Goal: Task Accomplishment & Management: Complete application form

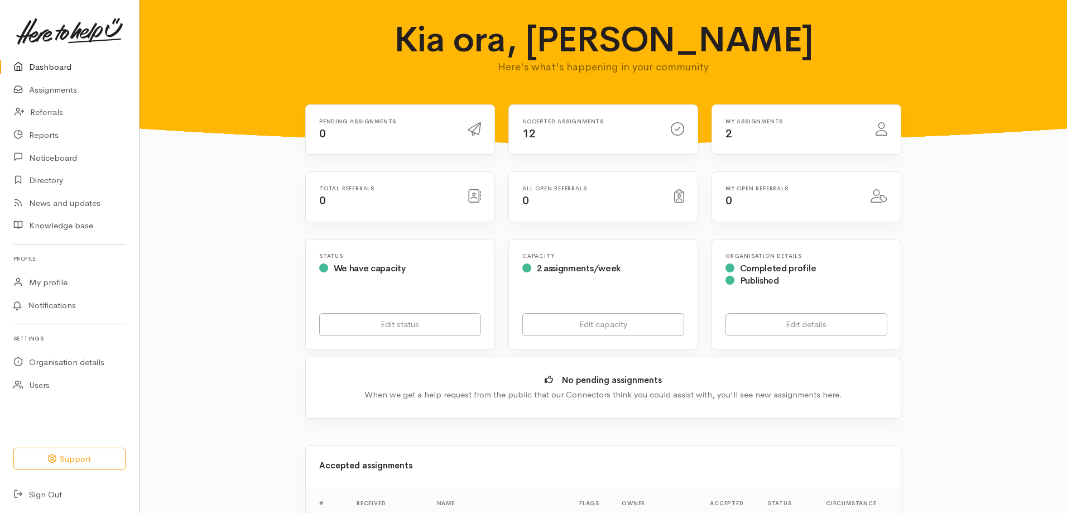
click at [565, 134] on div "Accepted assignments 12" at bounding box center [590, 129] width 148 height 23
click at [681, 123] on icon at bounding box center [677, 128] width 13 height 13
click at [51, 86] on link "Assignments" at bounding box center [69, 90] width 139 height 23
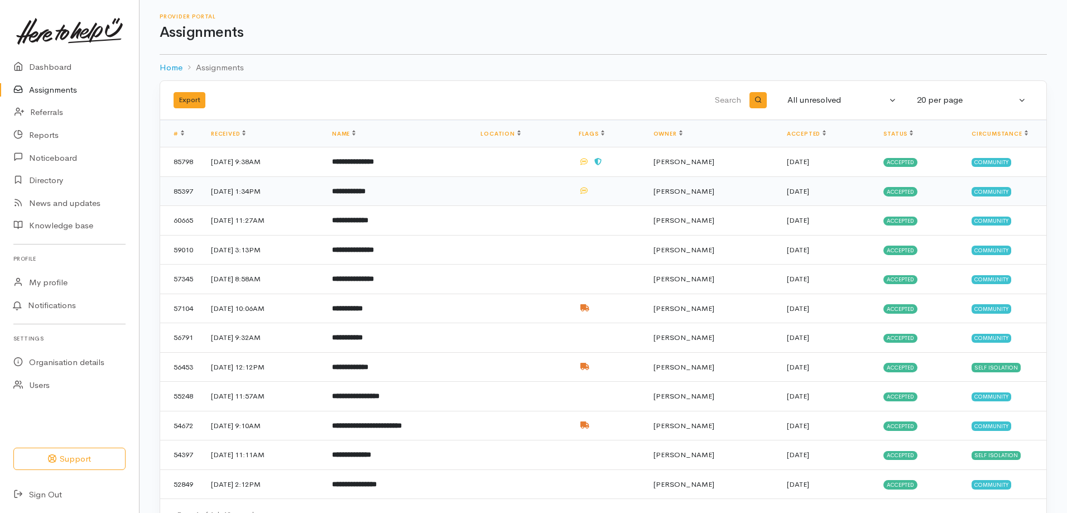
click at [366, 193] on b "**********" at bounding box center [348, 191] width 33 height 7
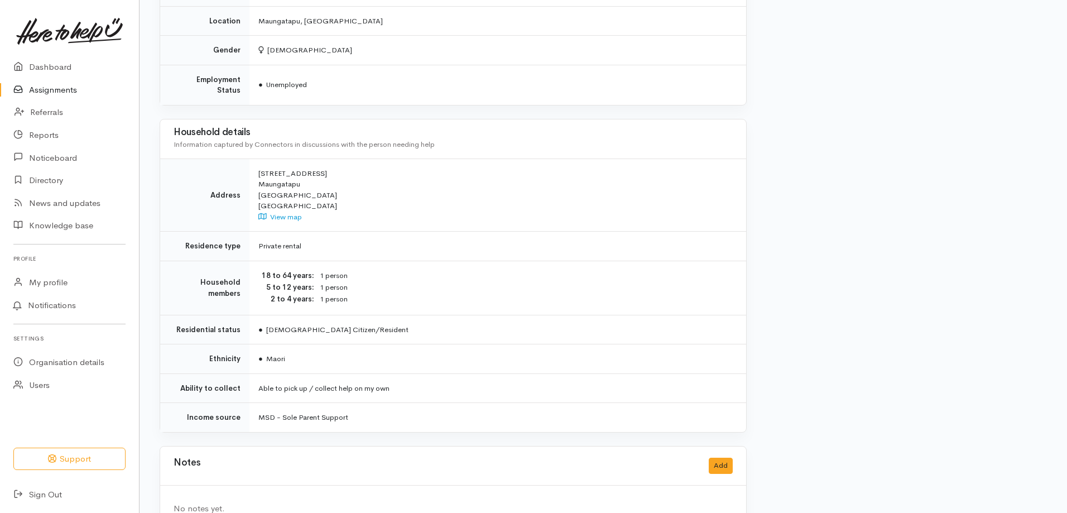
scroll to position [986, 0]
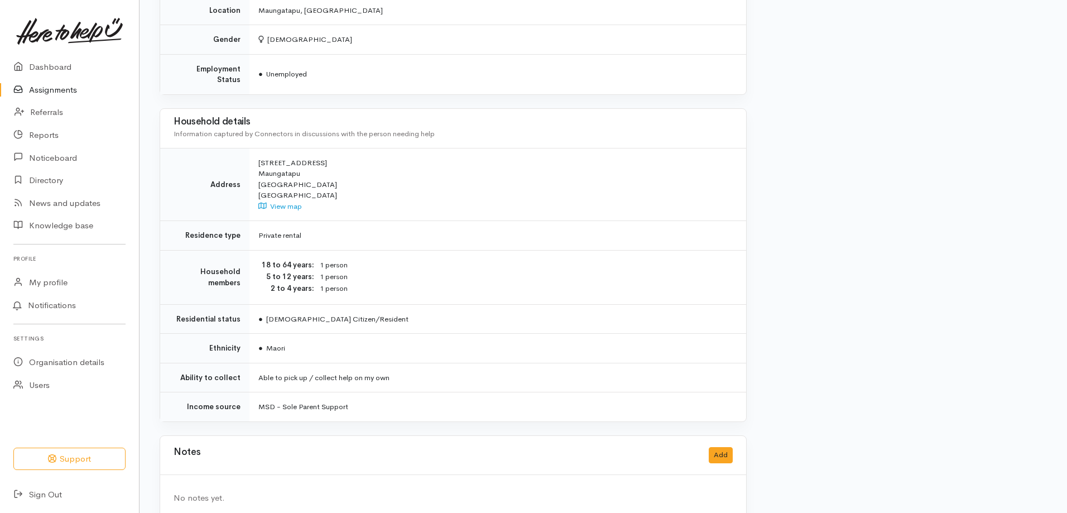
click at [225, 492] on div "No notes yet." at bounding box center [453, 498] width 559 height 13
click at [185, 475] on div "No notes yet." at bounding box center [453, 498] width 586 height 46
click at [195, 447] on h3 "Notes" at bounding box center [187, 455] width 27 height 16
click at [721, 447] on button "Add" at bounding box center [721, 455] width 24 height 16
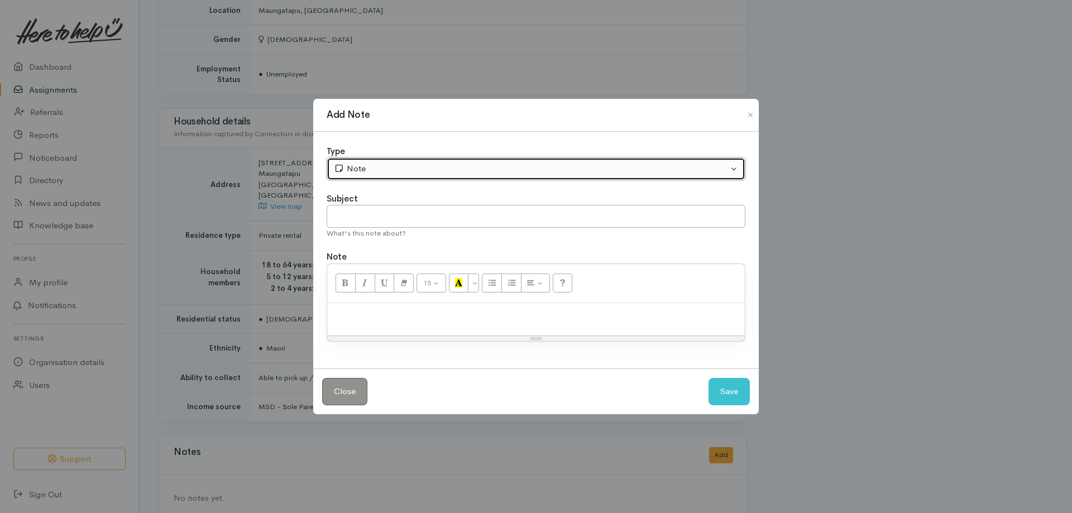
click at [596, 171] on div "Note" at bounding box center [531, 168] width 394 height 13
click at [448, 171] on div "Note" at bounding box center [531, 168] width 394 height 13
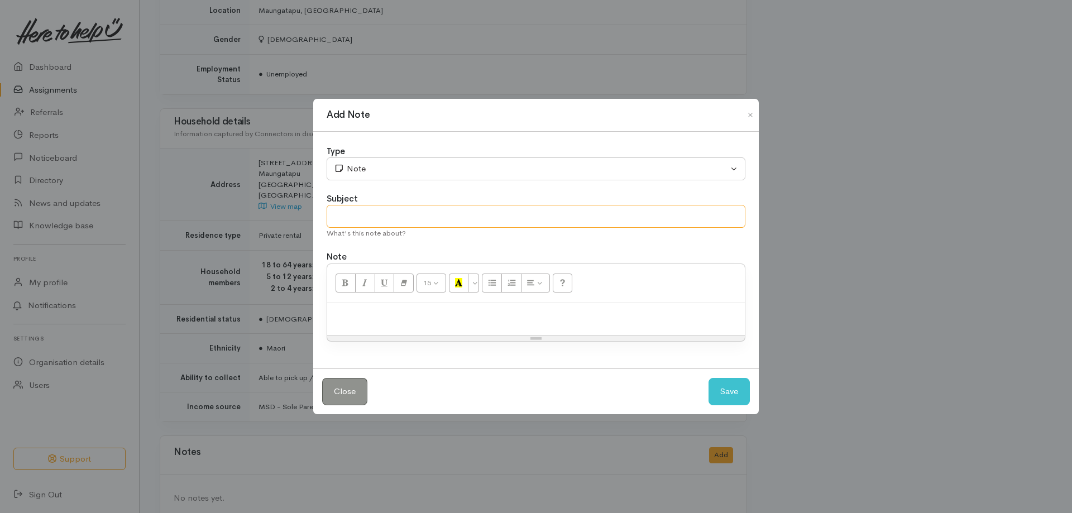
click at [372, 210] on input "text" at bounding box center [535, 216] width 419 height 23
type input "Completion of service"
click at [357, 316] on p at bounding box center [536, 315] width 406 height 13
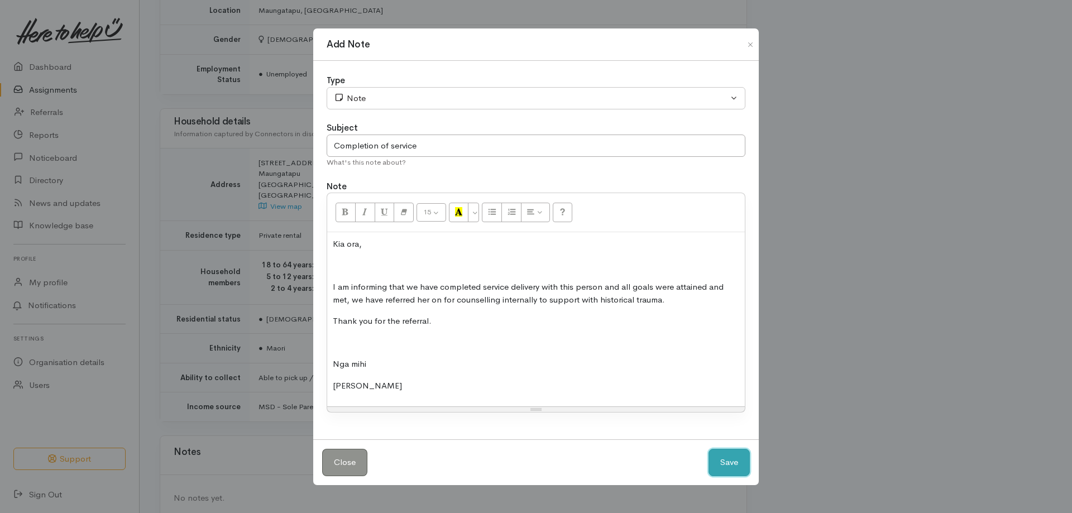
click at [726, 458] on button "Save" at bounding box center [728, 462] width 41 height 27
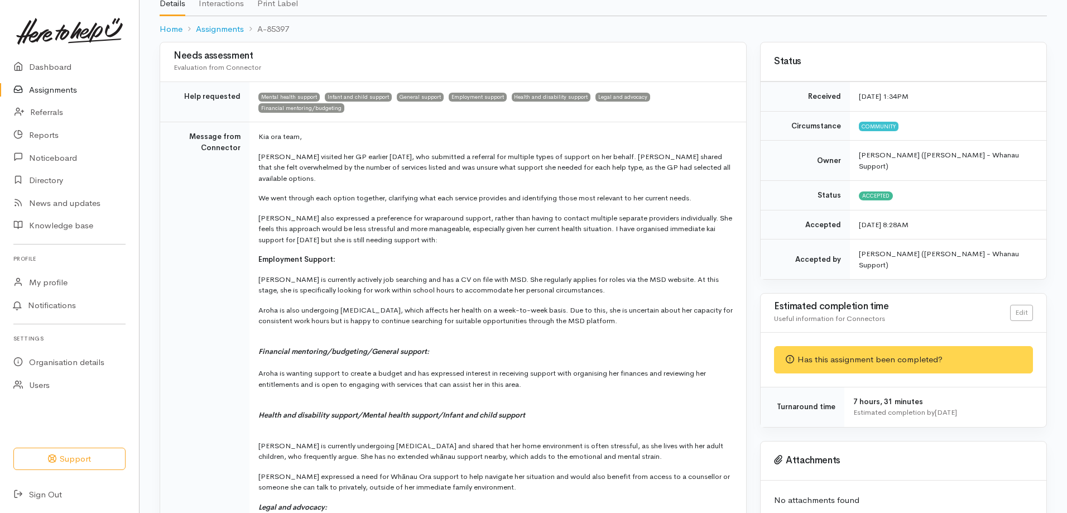
scroll to position [37, 0]
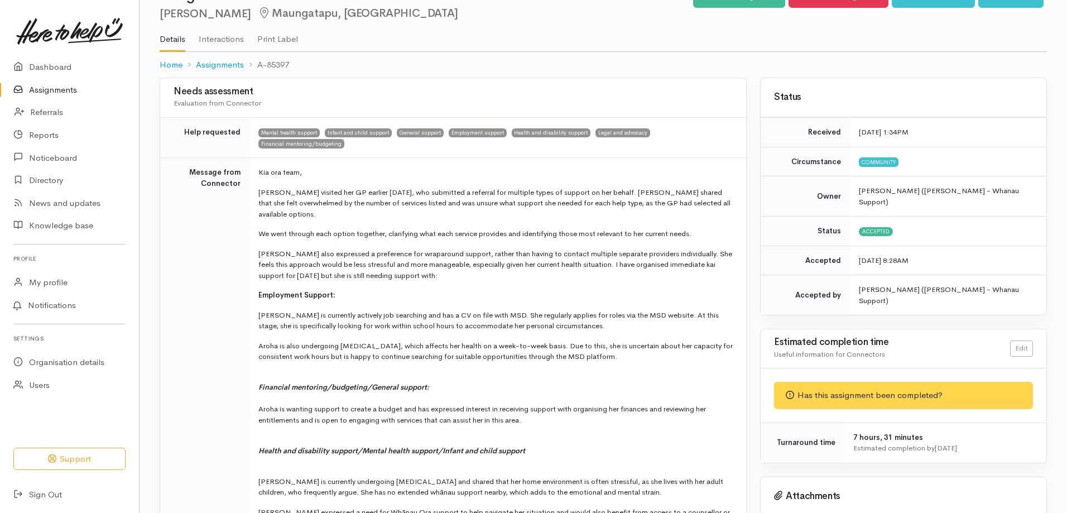
click at [935, 382] on div "Has this assignment been completed?" at bounding box center [903, 395] width 259 height 27
click at [910, 433] on span "7 hours, 31 minutes" at bounding box center [888, 437] width 70 height 9
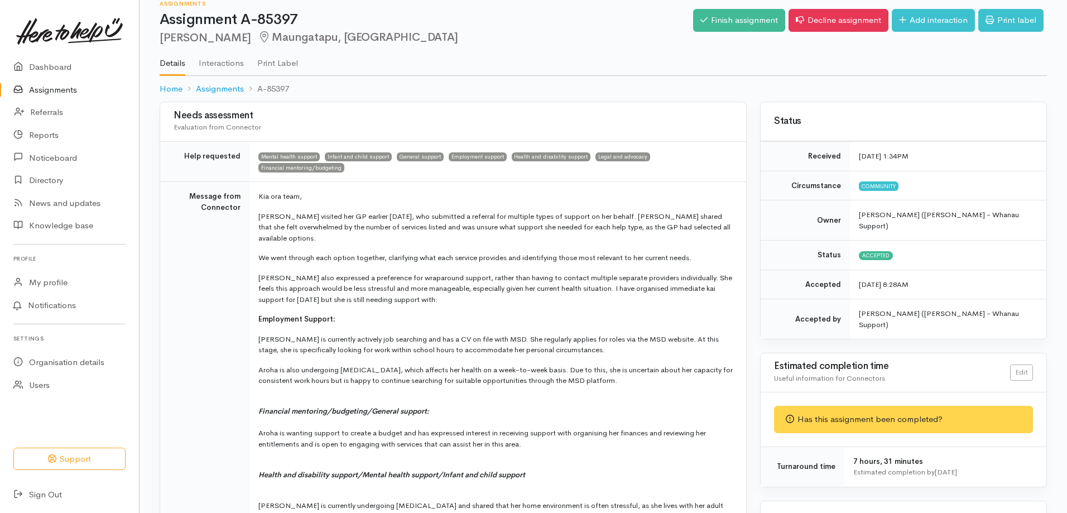
scroll to position [0, 0]
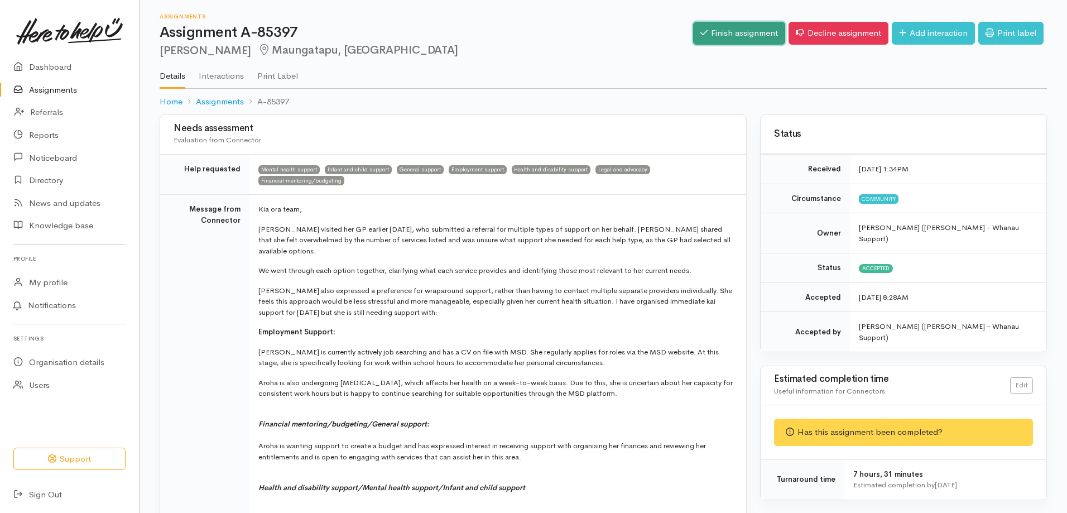
click at [735, 30] on link "Finish assignment" at bounding box center [739, 33] width 92 height 23
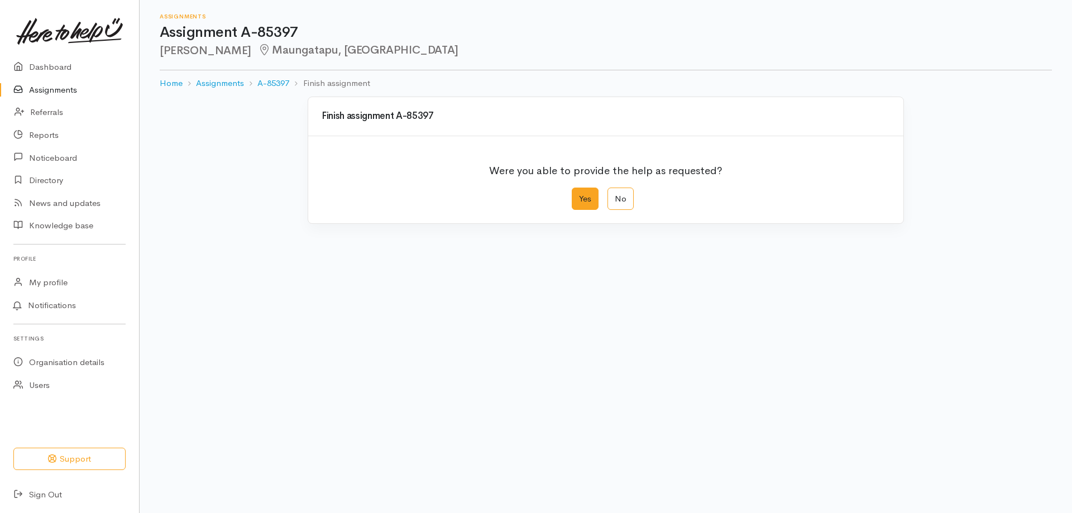
click at [593, 198] on label "Yes" at bounding box center [585, 199] width 27 height 23
click at [579, 195] on input "Yes" at bounding box center [575, 191] width 7 height 7
radio input "true"
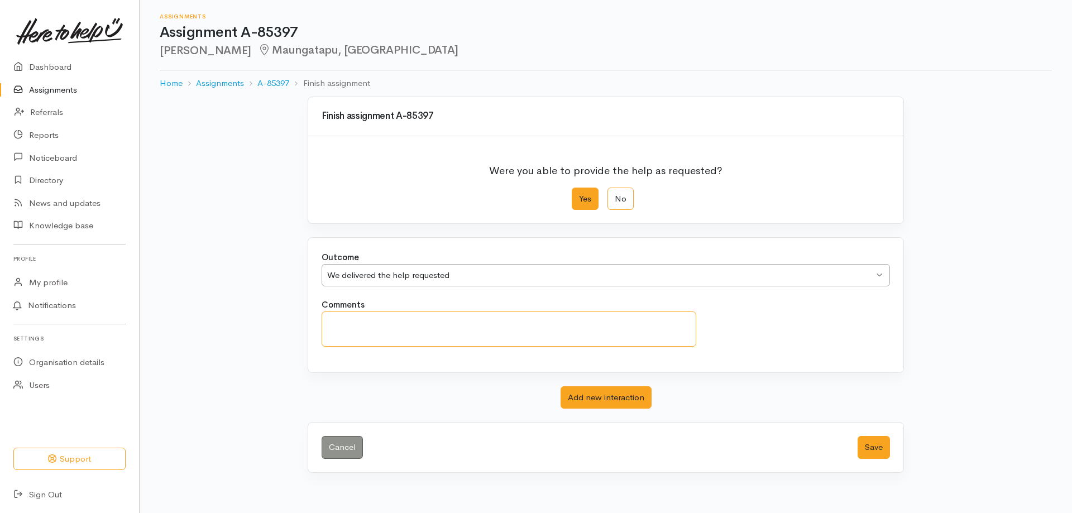
click at [371, 321] on textarea "Comments" at bounding box center [508, 328] width 374 height 35
click at [433, 275] on div "We delivered the help requested" at bounding box center [600, 275] width 546 height 13
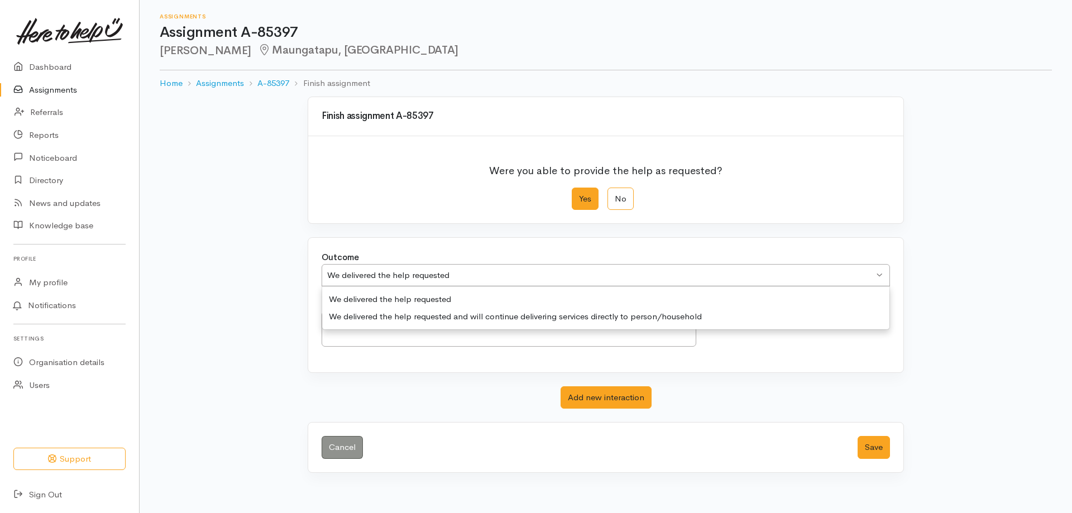
click at [433, 275] on div "We delivered the help requested" at bounding box center [600, 275] width 546 height 13
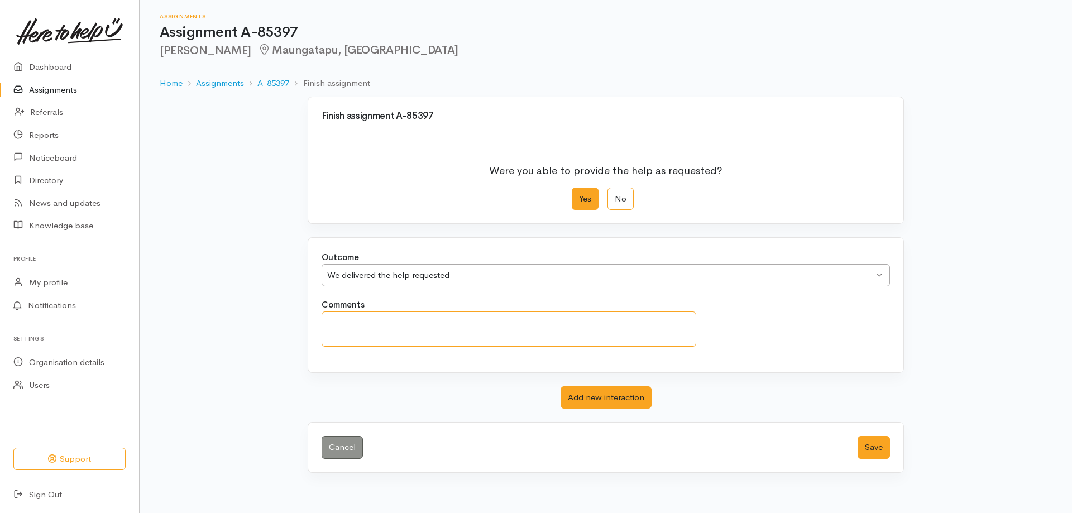
click at [376, 315] on textarea "Comments" at bounding box center [508, 328] width 374 height 35
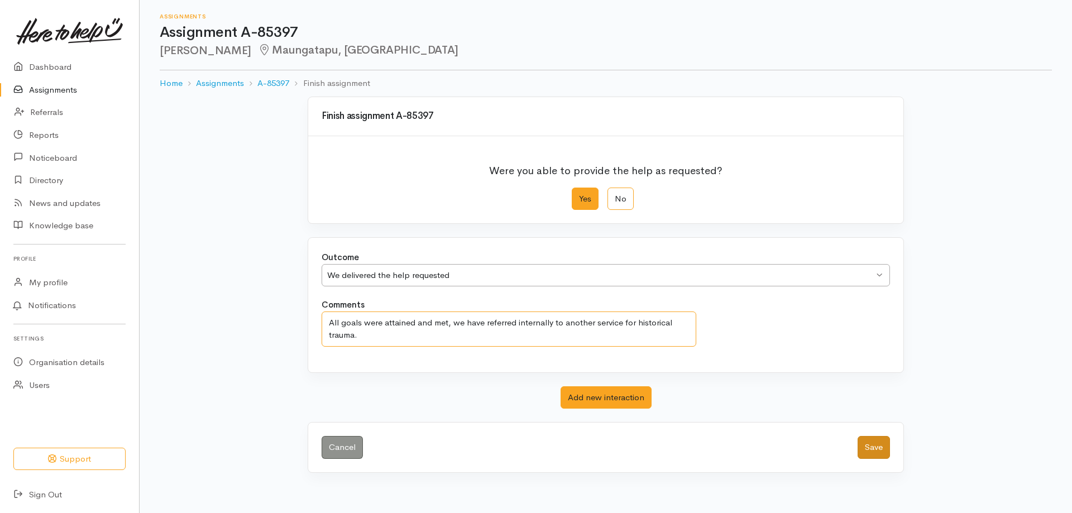
type textarea "All goals were attained and met, we have referred internally to another service…"
click at [874, 449] on button "Save" at bounding box center [873, 447] width 32 height 23
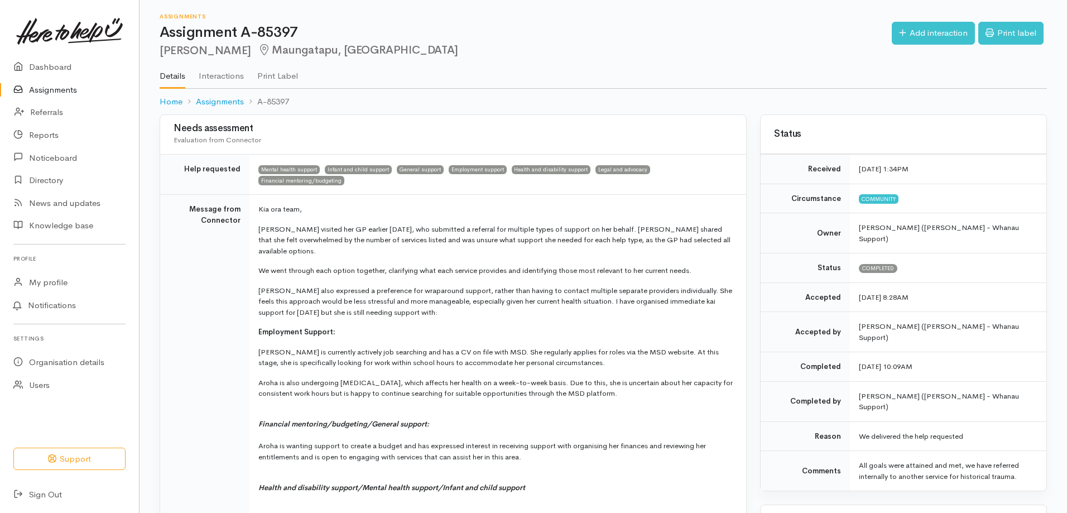
click at [37, 88] on link "Assignments" at bounding box center [69, 90] width 139 height 23
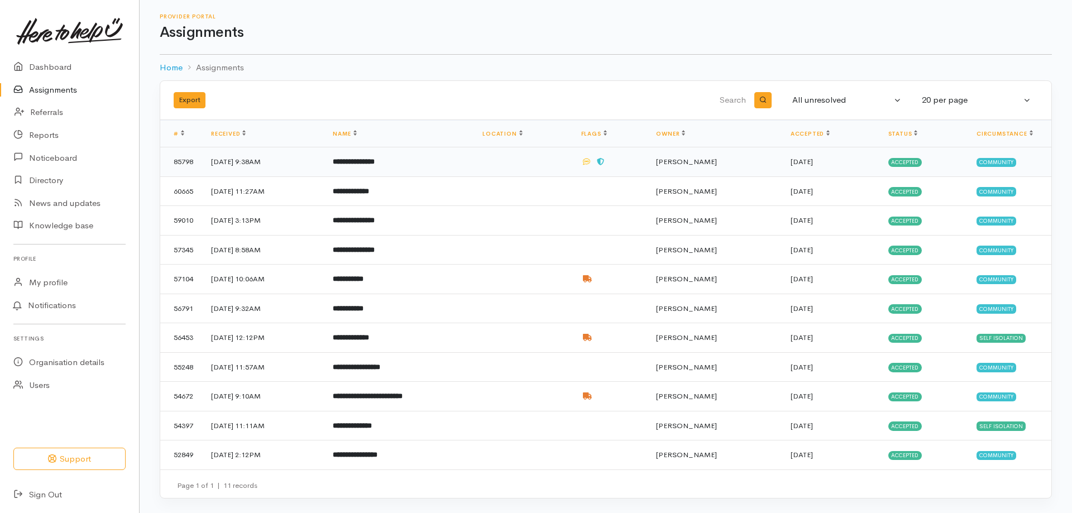
click at [374, 160] on b "**********" at bounding box center [354, 161] width 42 height 7
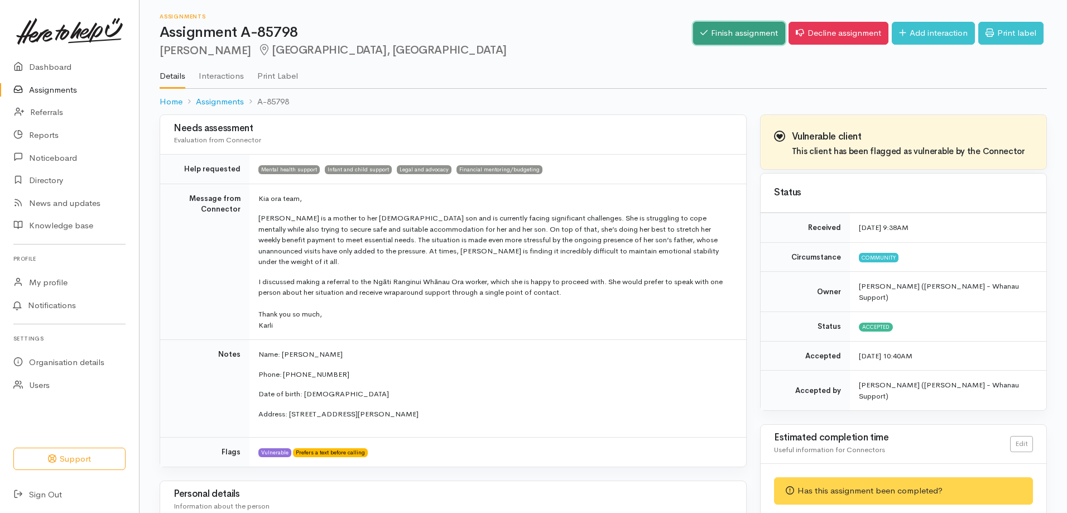
click at [747, 37] on link "Finish assignment" at bounding box center [739, 33] width 92 height 23
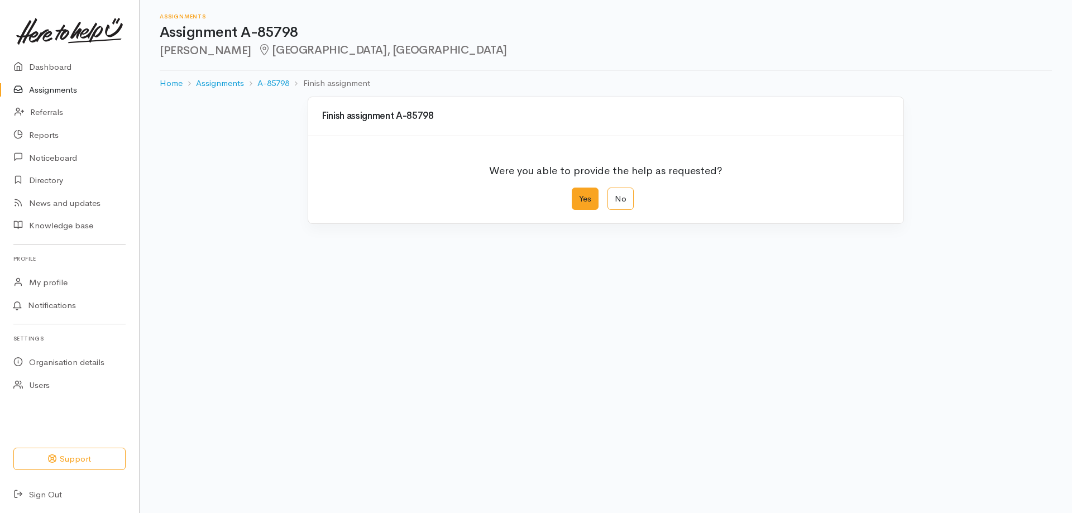
click at [582, 197] on label "Yes" at bounding box center [585, 199] width 27 height 23
click at [579, 195] on input "Yes" at bounding box center [575, 191] width 7 height 7
radio input "true"
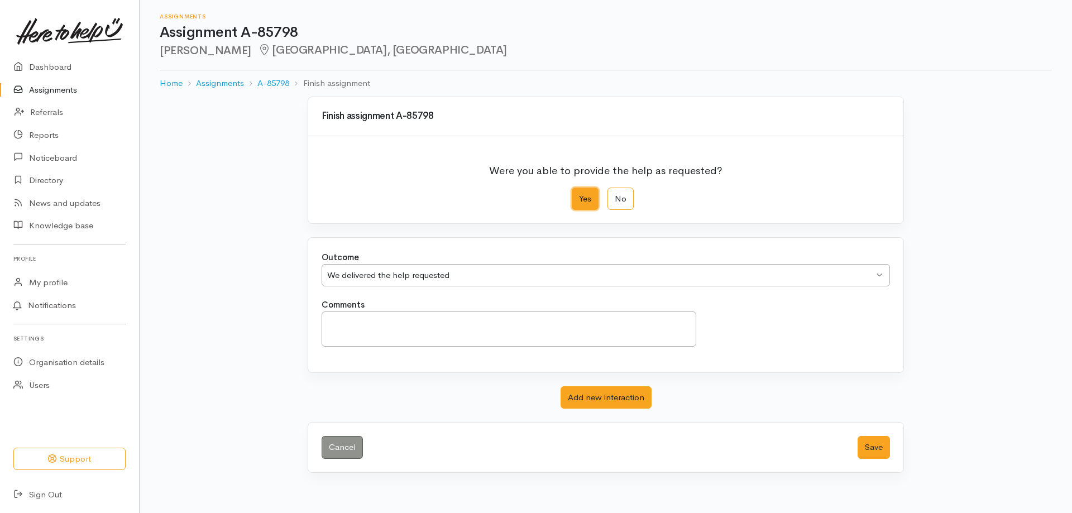
click at [405, 267] on div "We delivered the help requested We delivered the help requested" at bounding box center [605, 275] width 568 height 23
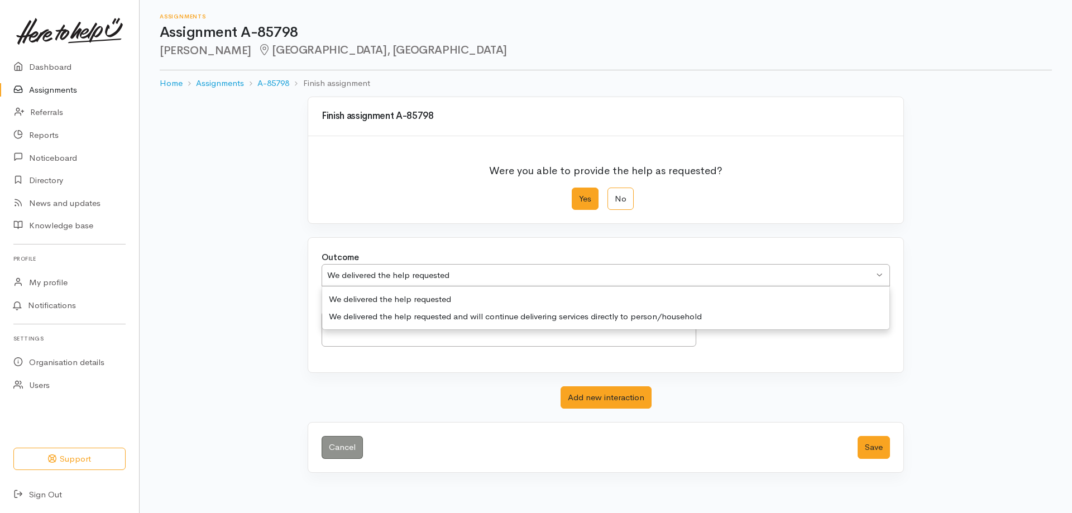
click at [418, 297] on div "Outcome We delivered the help requested We delivered the help requested We deli…" at bounding box center [606, 274] width 582 height 47
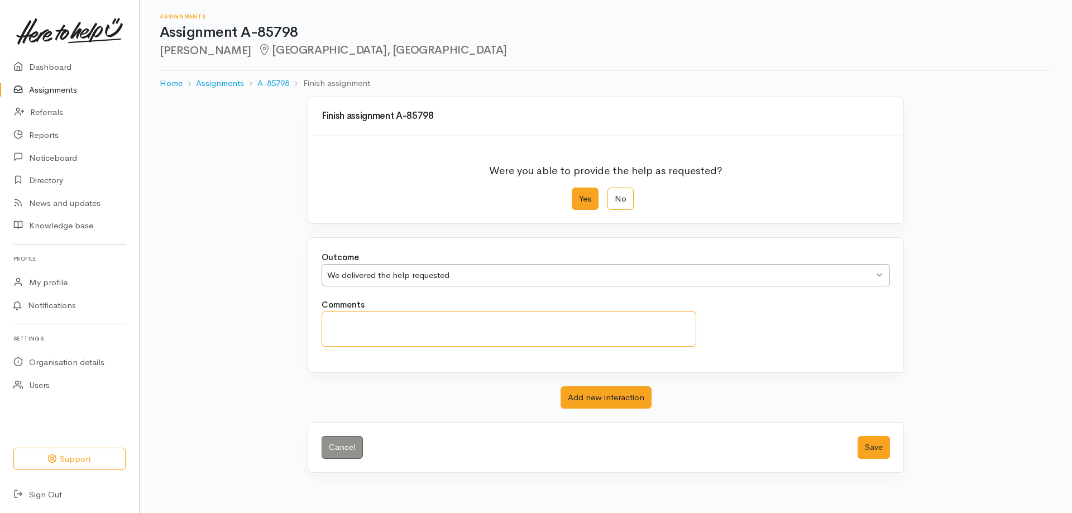
click at [339, 323] on textarea "Comments" at bounding box center [508, 328] width 374 height 35
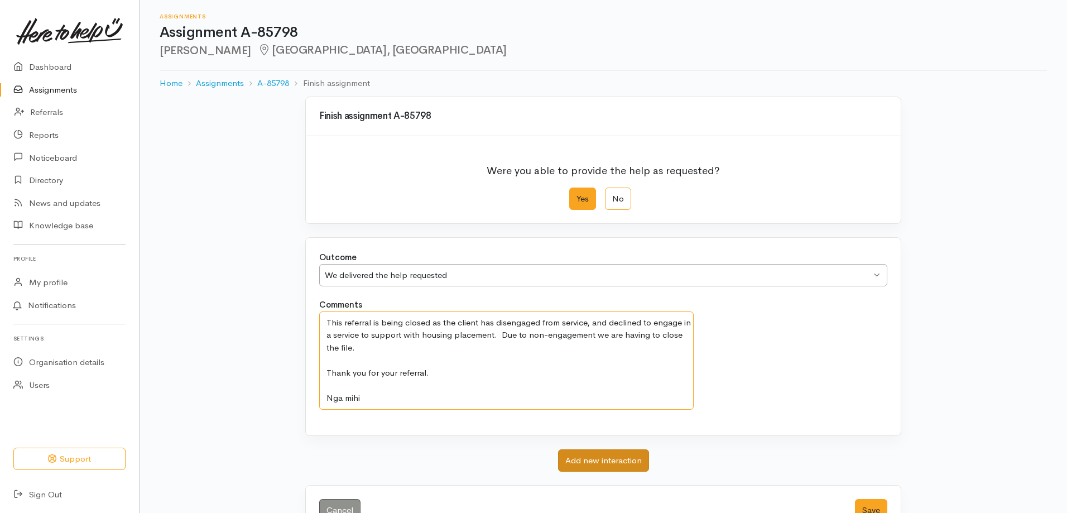
type textarea "This referral is being closed as the client has disengaged from service, and de…"
click at [574, 462] on button "Add new interaction" at bounding box center [603, 460] width 91 height 23
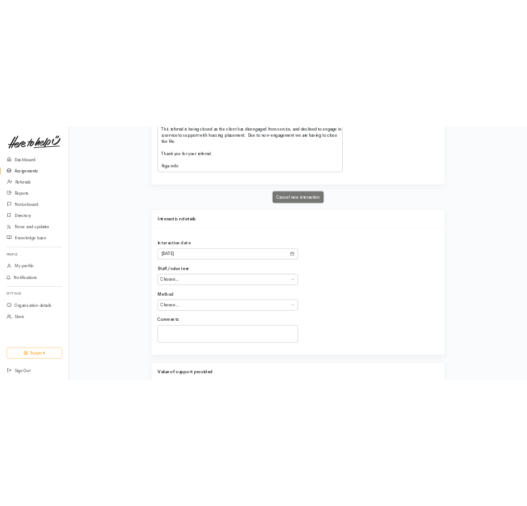
scroll to position [279, 0]
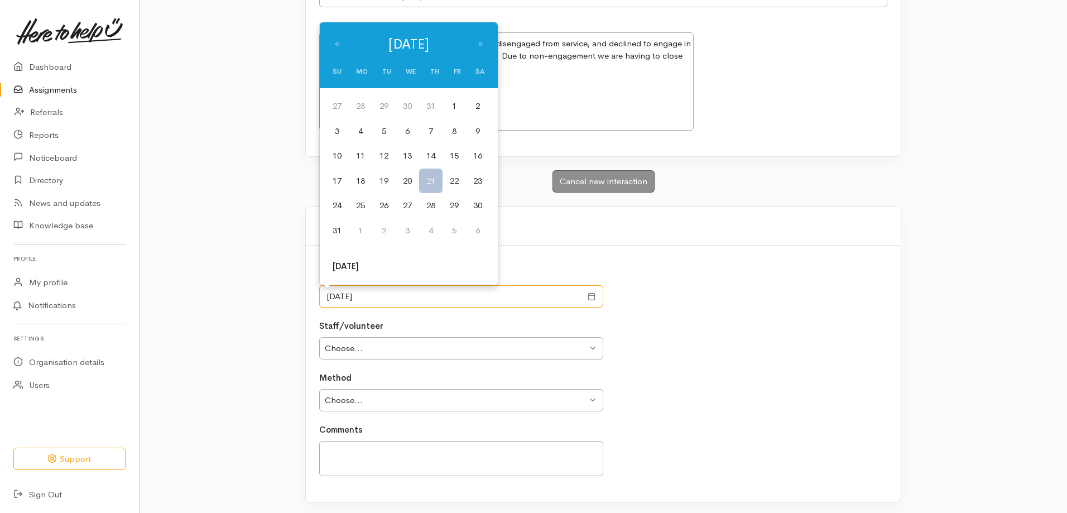
click at [400, 292] on input "21/08/2025" at bounding box center [450, 296] width 262 height 23
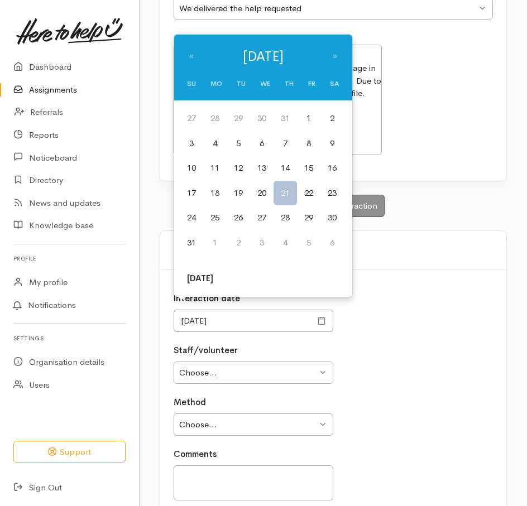
click at [194, 56] on th "«" at bounding box center [191, 56] width 23 height 32
click at [263, 169] on td "16" at bounding box center [261, 168] width 23 height 25
type input "16/07/2025"
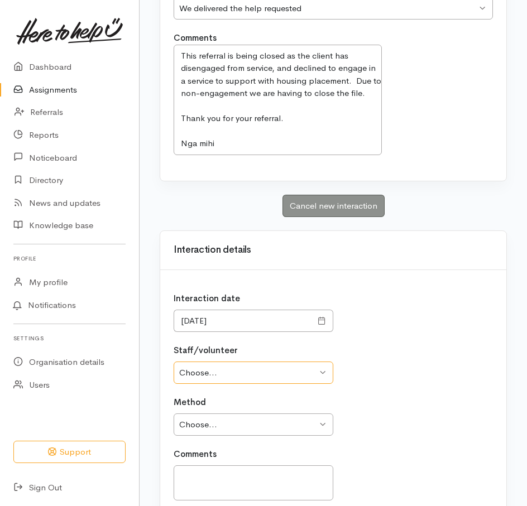
click at [229, 364] on select "Choose... Tatai Allen Roy Nathan Roy Nathan Renee Faulkner Renee Faulkner Paula…" at bounding box center [254, 373] width 160 height 23
click at [261, 479] on textarea "Comments" at bounding box center [254, 482] width 160 height 35
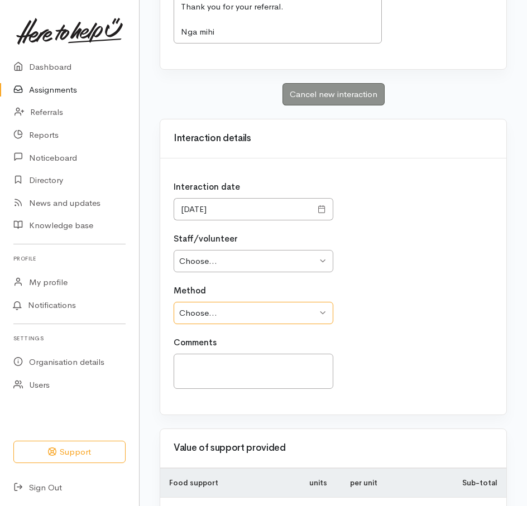
click at [294, 302] on select "Choose... Phone Visit Other" at bounding box center [254, 313] width 160 height 23
select select "2"
click at [174, 302] on select "Choose... Phone Visit Other" at bounding box center [254, 313] width 160 height 23
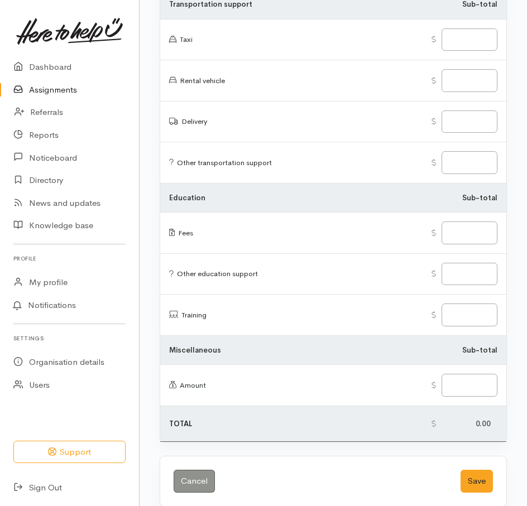
scroll to position [1756, 0]
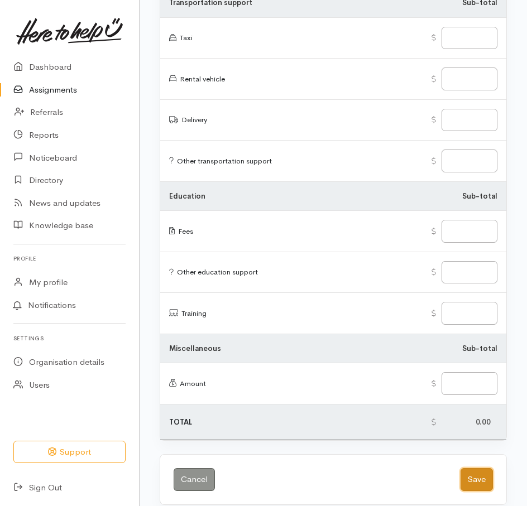
click at [474, 468] on button "Save" at bounding box center [476, 479] width 32 height 23
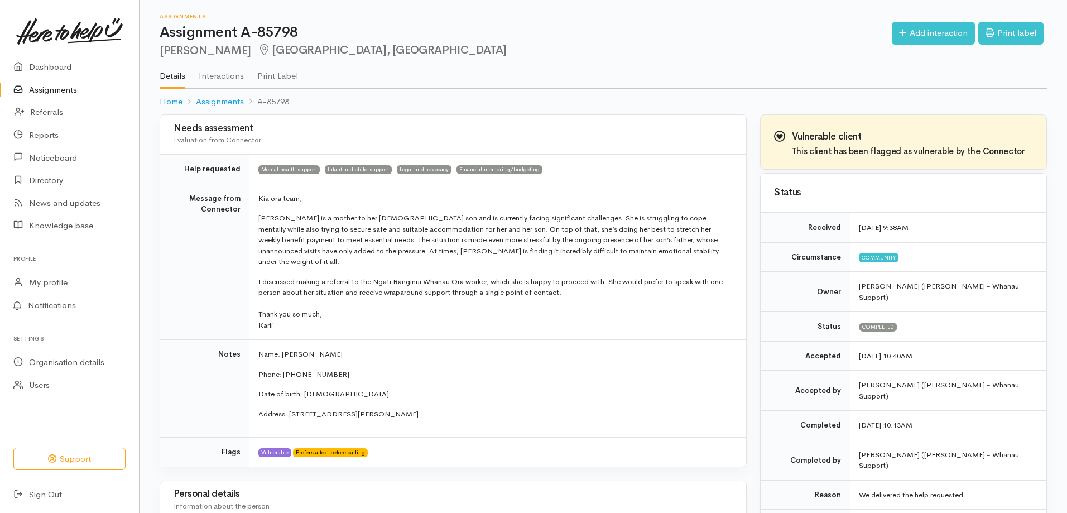
click at [54, 91] on link "Assignments" at bounding box center [69, 90] width 139 height 23
